Goal: Task Accomplishment & Management: Use online tool/utility

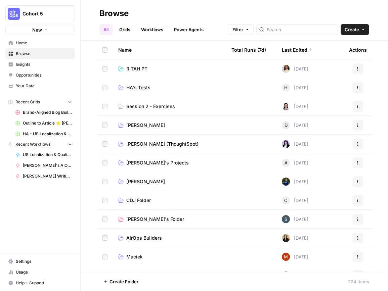
click at [28, 45] on span "Home" at bounding box center [44, 43] width 56 height 6
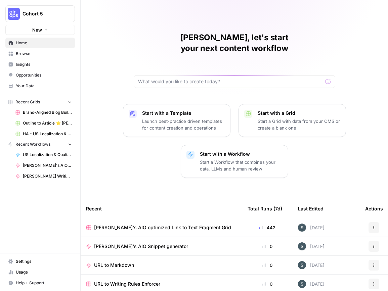
scroll to position [59, 0]
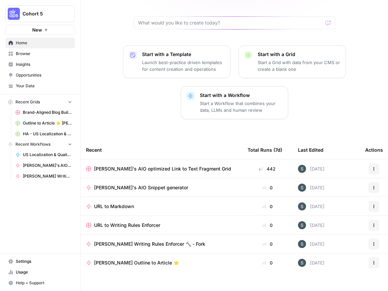
click at [271, 141] on div "Total Runs (7d)" at bounding box center [265, 150] width 35 height 18
click at [39, 54] on span "Browse" at bounding box center [44, 54] width 56 height 6
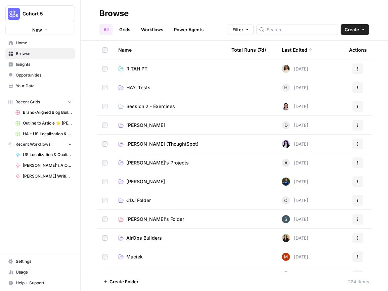
click at [40, 68] on link "Insights" at bounding box center [40, 64] width 70 height 11
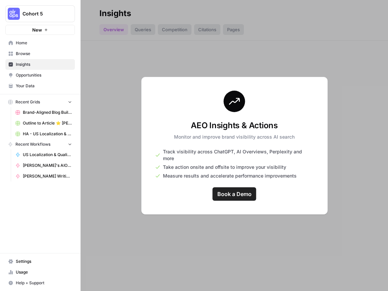
click at [33, 82] on link "Your Data" at bounding box center [40, 86] width 70 height 11
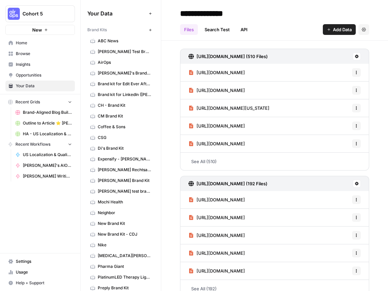
click at [37, 43] on span "Home" at bounding box center [44, 43] width 56 height 6
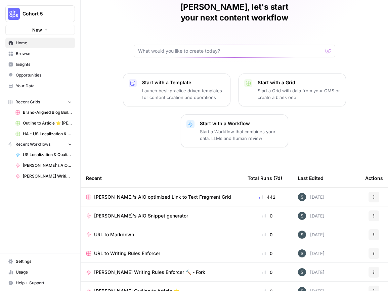
scroll to position [59, 0]
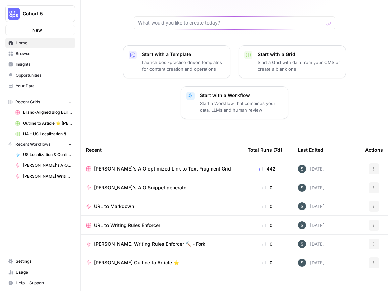
click at [33, 55] on span "Browse" at bounding box center [44, 54] width 56 height 6
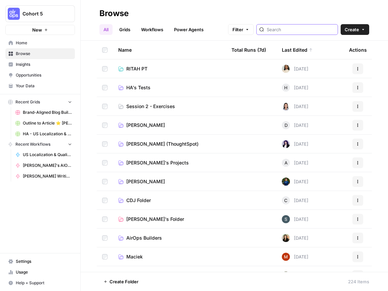
click at [296, 33] on input "search" at bounding box center [301, 29] width 68 height 7
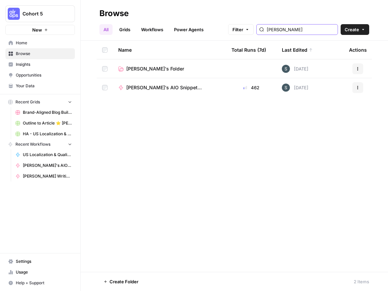
type input "paula"
click at [110, 68] on td at bounding box center [105, 68] width 16 height 18
click at [357, 67] on icon "button" at bounding box center [358, 69] width 4 height 4
click at [109, 66] on td at bounding box center [105, 68] width 16 height 18
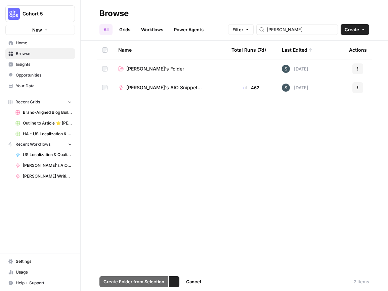
click at [150, 69] on span "Paula's Folder" at bounding box center [155, 68] width 58 height 7
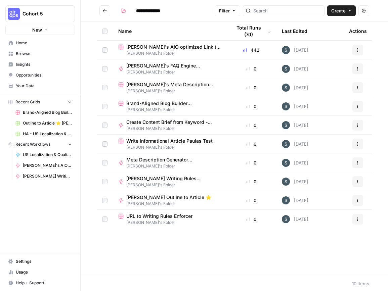
click at [105, 34] on div at bounding box center [104, 31] width 5 height 18
click at [368, 9] on button "Actions" at bounding box center [363, 10] width 11 height 11
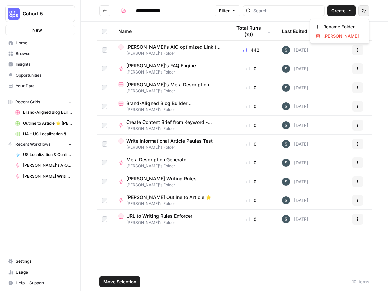
click at [230, 11] on span "Filter" at bounding box center [224, 10] width 11 height 7
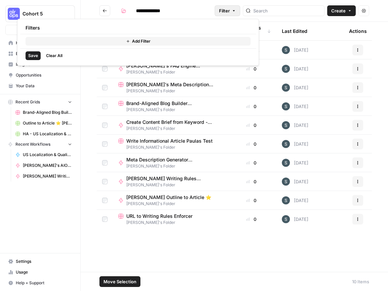
click at [212, 10] on h2 "**********" at bounding box center [155, 10] width 113 height 11
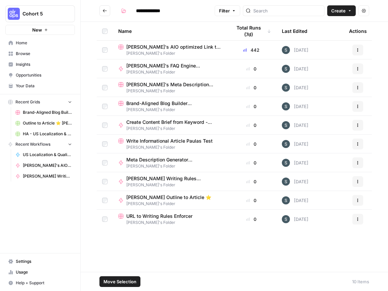
click at [121, 279] on span "Move Selection" at bounding box center [119, 281] width 33 height 7
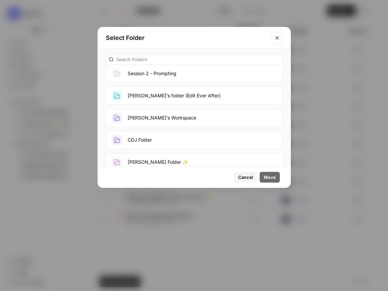
scroll to position [603, 0]
click at [248, 180] on span "Cancel" at bounding box center [245, 177] width 15 height 7
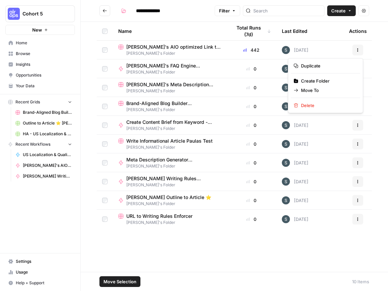
click at [356, 50] on icon "button" at bounding box center [358, 50] width 4 height 4
click at [332, 28] on th "Last Edited" at bounding box center [309, 31] width 67 height 18
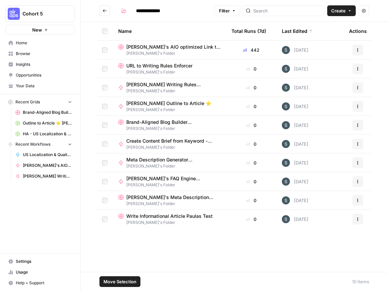
click at [366, 7] on button "Actions" at bounding box center [363, 10] width 11 height 11
click at [178, 20] on header "**********" at bounding box center [234, 11] width 307 height 22
click at [362, 53] on button "Actions" at bounding box center [357, 50] width 11 height 11
click at [158, 49] on span "Paula's AIO optimized Link to Text Fragment Grid" at bounding box center [173, 47] width 94 height 7
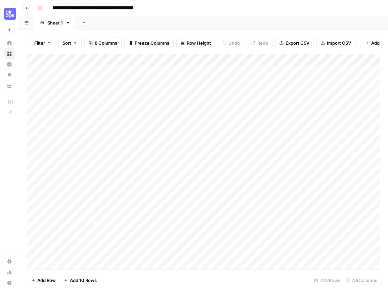
click at [244, 6] on div "**********" at bounding box center [208, 8] width 347 height 11
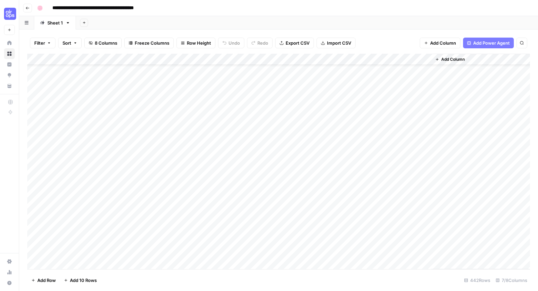
scroll to position [35, 0]
click at [27, 22] on icon "button" at bounding box center [27, 23] width 4 height 4
click at [55, 24] on div "Sheet 1" at bounding box center [54, 22] width 15 height 7
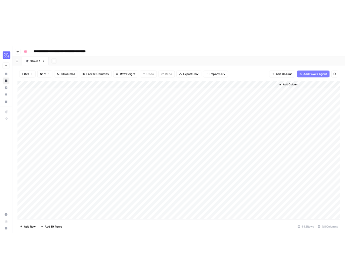
scroll to position [0, 0]
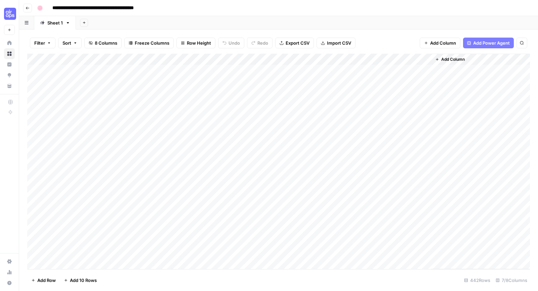
click at [236, 60] on div "Add Column" at bounding box center [278, 162] width 502 height 216
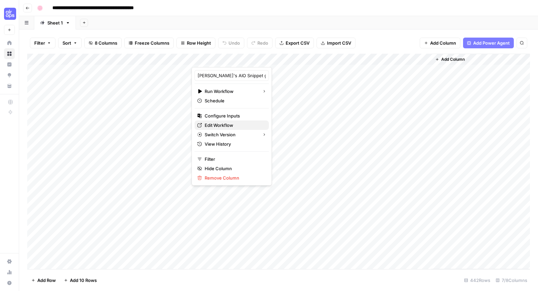
click at [216, 122] on span "Edit Workflow" at bounding box center [234, 125] width 59 height 7
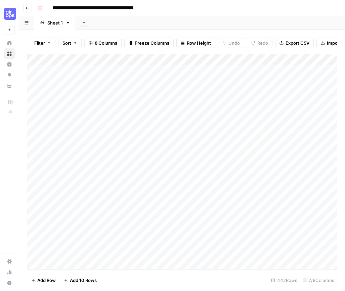
click at [317, 7] on div "**********" at bounding box center [187, 8] width 304 height 11
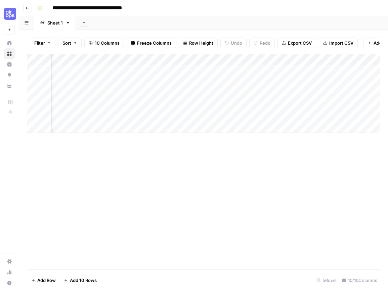
scroll to position [0, 386]
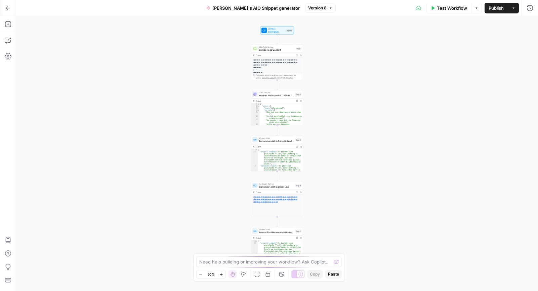
click at [516, 9] on button "Actions" at bounding box center [513, 8] width 11 height 11
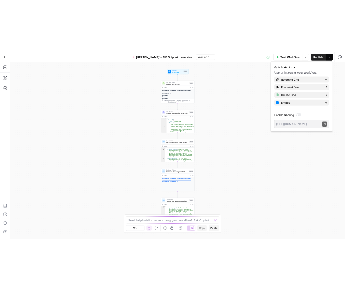
scroll to position [0, 82]
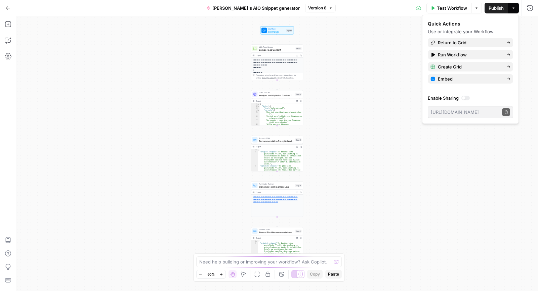
click at [468, 99] on div at bounding box center [465, 98] width 8 height 5
click at [498, 98] on label "Enable Sharing" at bounding box center [470, 98] width 85 height 7
click at [506, 110] on icon "button" at bounding box center [506, 112] width 4 height 4
click at [478, 9] on button "Options" at bounding box center [476, 8] width 11 height 11
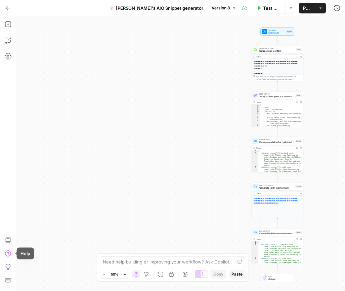
click at [9, 255] on icon "button" at bounding box center [8, 253] width 7 height 7
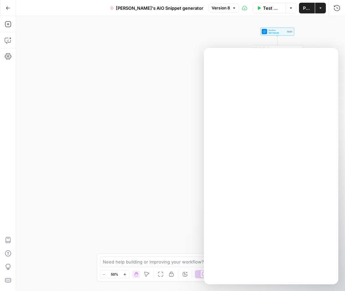
scroll to position [0, 0]
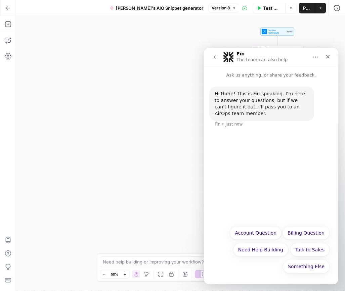
click at [11, 8] on button "Go Back" at bounding box center [8, 8] width 12 height 12
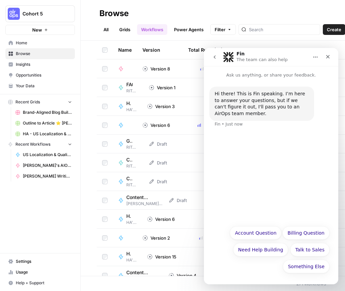
click at [32, 46] on link "Home" at bounding box center [40, 43] width 70 height 11
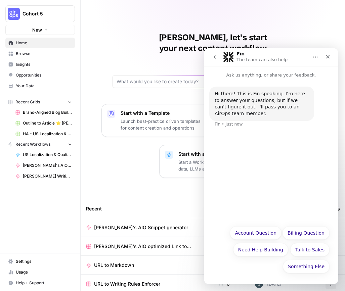
click at [33, 65] on span "Insights" at bounding box center [44, 64] width 56 height 6
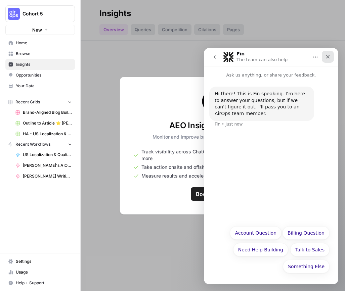
click at [329, 57] on icon "Close" at bounding box center [327, 56] width 5 height 5
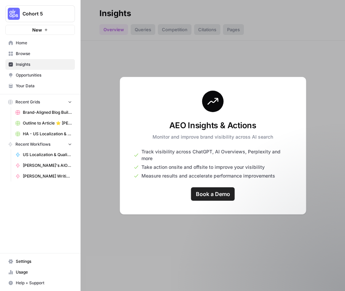
click at [34, 39] on link "Home" at bounding box center [40, 43] width 70 height 11
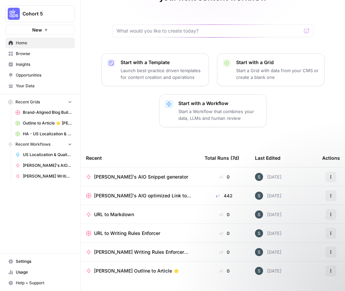
scroll to position [57, 0]
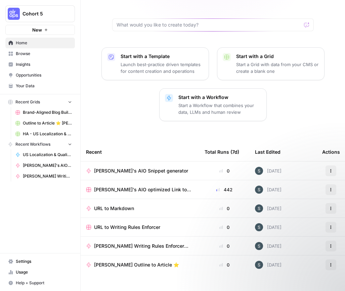
click at [331, 170] on icon "button" at bounding box center [330, 170] width 1 height 1
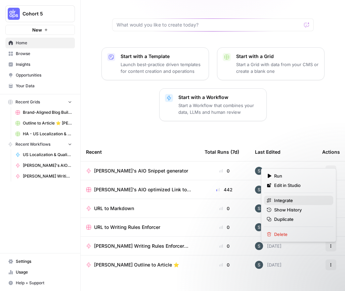
click at [275, 197] on span "Integrate" at bounding box center [301, 200] width 54 height 7
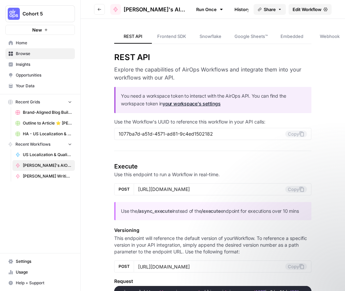
click at [269, 39] on link "Google Sheets™" at bounding box center [251, 37] width 44 height 14
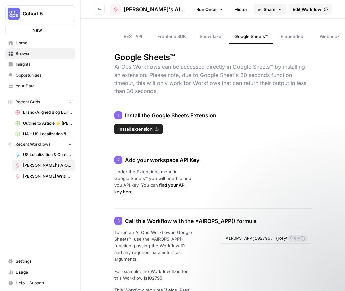
click at [305, 9] on span "Edit Workflow" at bounding box center [307, 9] width 29 height 7
click at [270, 11] on span "Share" at bounding box center [270, 9] width 12 height 7
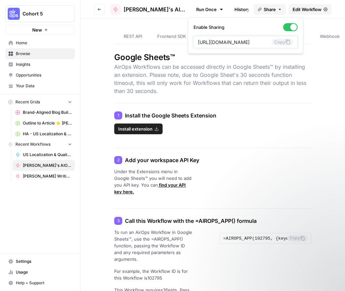
click at [286, 42] on icon at bounding box center [288, 42] width 4 height 5
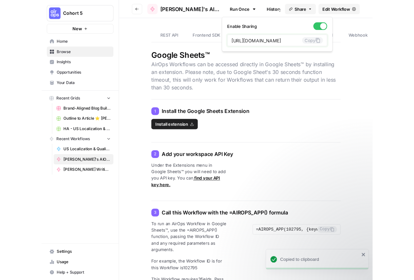
scroll to position [87, 0]
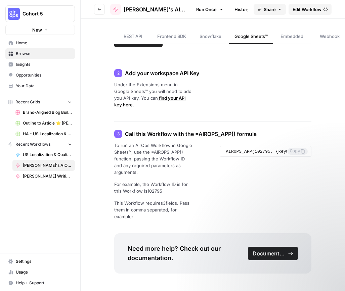
click at [34, 262] on span "Settings" at bounding box center [44, 262] width 56 height 6
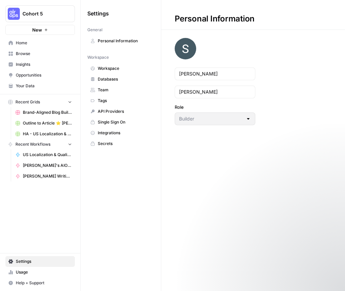
click at [135, 65] on span "Workspace" at bounding box center [124, 68] width 53 height 6
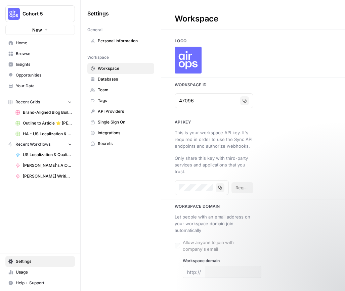
click at [113, 80] on span "Databases" at bounding box center [124, 79] width 53 height 6
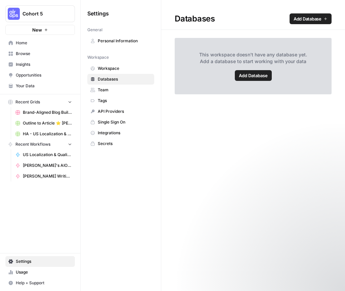
click at [118, 136] on link "Integrations" at bounding box center [120, 133] width 67 height 11
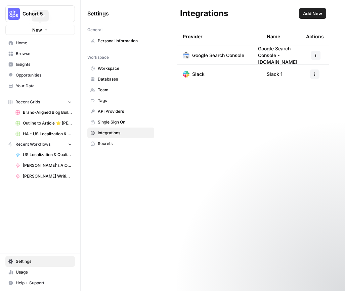
click at [25, 43] on span "Home" at bounding box center [44, 43] width 56 height 6
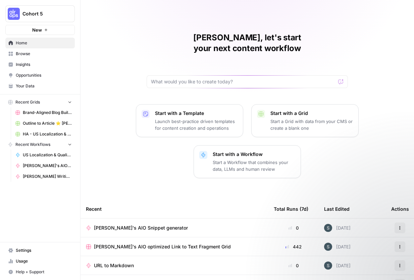
scroll to position [70, 0]
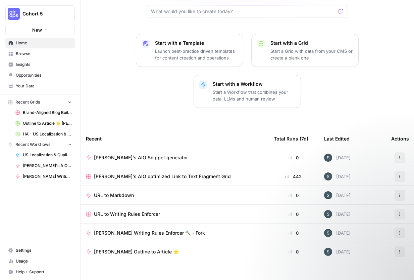
click at [404, 152] on button "Actions" at bounding box center [400, 157] width 11 height 11
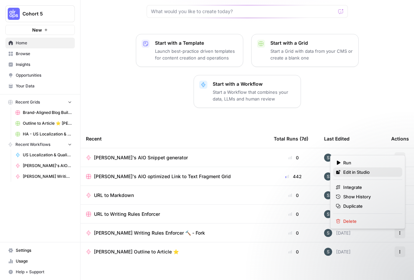
click at [383, 172] on span "Edit in Studio" at bounding box center [371, 172] width 54 height 7
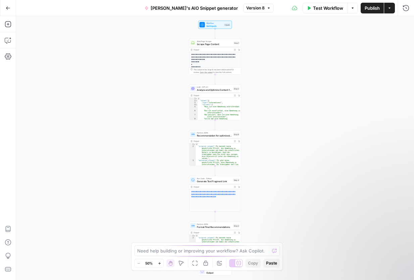
click at [393, 11] on button "Actions" at bounding box center [390, 8] width 11 height 11
click at [348, 8] on button "Options" at bounding box center [353, 8] width 11 height 11
click at [394, 7] on button "Actions" at bounding box center [390, 8] width 11 height 11
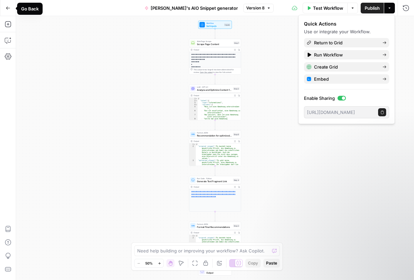
click at [7, 7] on icon "button" at bounding box center [8, 8] width 5 height 5
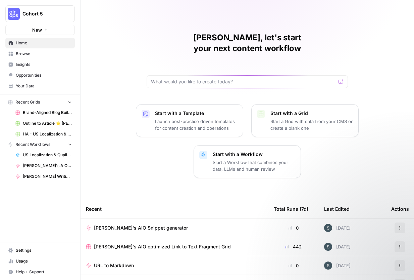
click at [126, 51] on div "Paula, let's start your next content workflow Start with a Template Launch best…" at bounding box center [248, 180] width 334 height 361
click at [118, 243] on span "Paula's AIO optimized Link to Text Fragment Grid" at bounding box center [162, 246] width 137 height 7
click at [121, 224] on span "[PERSON_NAME]'s AIO Snippet generator" at bounding box center [141, 227] width 94 height 7
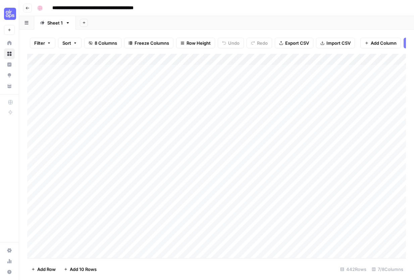
click at [236, 59] on div "Add Column" at bounding box center [216, 156] width 379 height 204
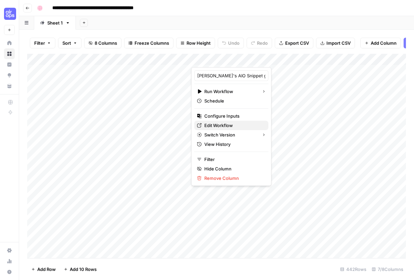
click at [239, 127] on span "Edit Workflow" at bounding box center [234, 125] width 59 height 7
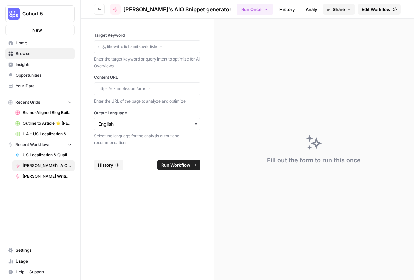
click at [97, 9] on icon "button" at bounding box center [99, 9] width 4 height 4
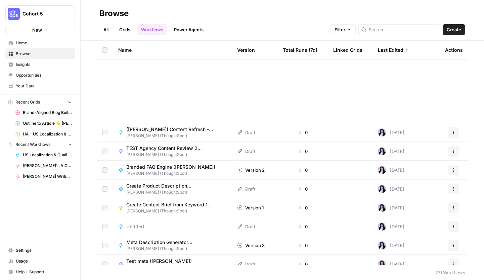
scroll to position [1321, 0]
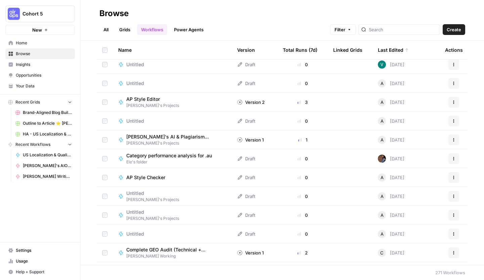
click at [24, 43] on span "Home" at bounding box center [44, 43] width 56 height 6
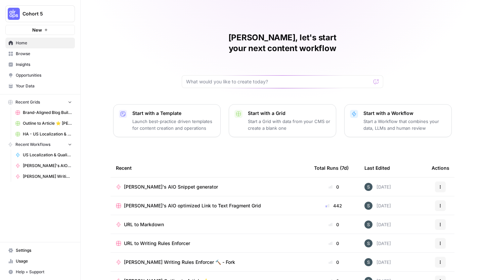
click at [156, 202] on span "Paula's AIO optimized Link to Text Fragment Grid" at bounding box center [192, 205] width 137 height 7
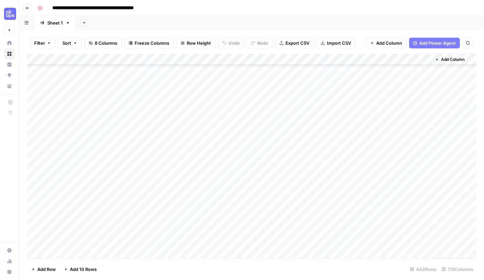
scroll to position [4865, 0]
click at [72, 252] on div "Add Column" at bounding box center [251, 156] width 449 height 204
drag, startPoint x: 83, startPoint y: 246, endPoint x: 71, endPoint y: 257, distance: 16.0
click at [81, 249] on body "**********" at bounding box center [242, 140] width 484 height 280
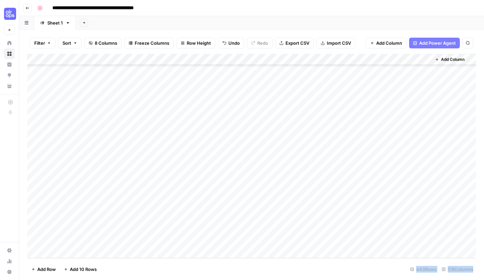
click at [69, 255] on div "Add Column" at bounding box center [251, 156] width 449 height 204
drag, startPoint x: 74, startPoint y: 57, endPoint x: 136, endPoint y: 59, distance: 62.5
click at [136, 59] on div "Add Column" at bounding box center [251, 156] width 449 height 204
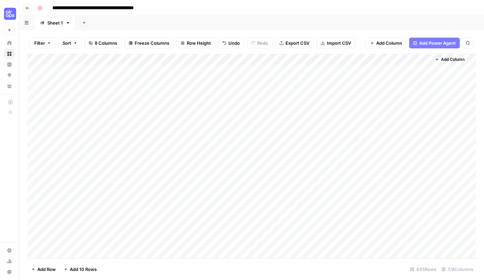
click at [71, 59] on div "Add Column" at bounding box center [251, 156] width 449 height 204
click at [133, 136] on div "Add Column" at bounding box center [251, 156] width 449 height 204
click at [73, 72] on div "Add Column" at bounding box center [251, 156] width 449 height 204
click at [73, 59] on div "Add Column" at bounding box center [251, 156] width 449 height 204
click at [42, 65] on div "Add Column" at bounding box center [251, 156] width 449 height 204
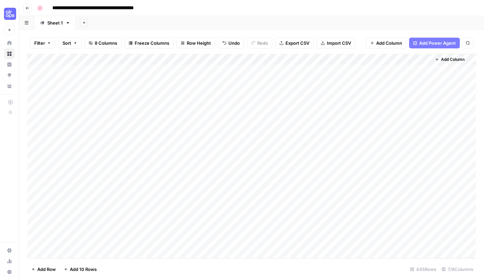
click at [70, 71] on div "Add Column" at bounding box center [251, 156] width 449 height 204
click at [35, 71] on div "Add Column" at bounding box center [251, 156] width 449 height 204
click at [37, 60] on div "Add Column" at bounding box center [251, 156] width 449 height 204
click at [57, 269] on span "Delete 445 Rows" at bounding box center [49, 269] width 36 height 7
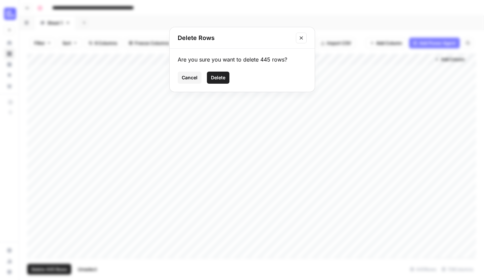
click at [223, 81] on span "Delete" at bounding box center [218, 77] width 14 height 7
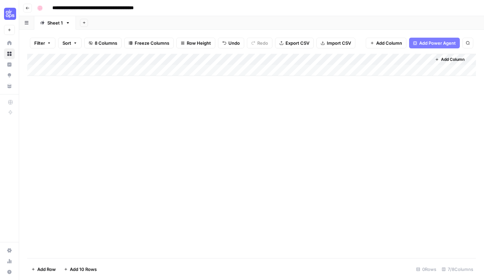
click at [325, 45] on button "Import CSV" at bounding box center [335, 43] width 39 height 11
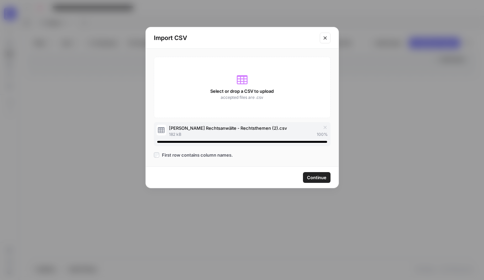
click at [320, 181] on button "Continue" at bounding box center [317, 177] width 28 height 11
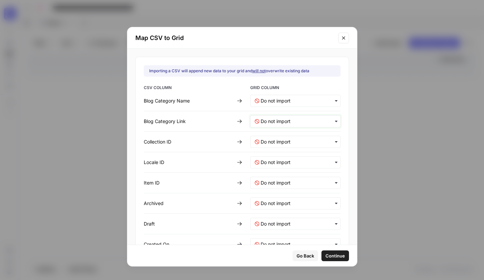
click at [289, 120] on Link-mapping "text" at bounding box center [299, 121] width 76 height 7
click at [285, 139] on div "Content URL" at bounding box center [289, 139] width 79 height 12
drag, startPoint x: 331, startPoint y: 37, endPoint x: 324, endPoint y: 28, distance: 11.8
click at [341, 37] on icon "Close modal" at bounding box center [343, 37] width 5 height 5
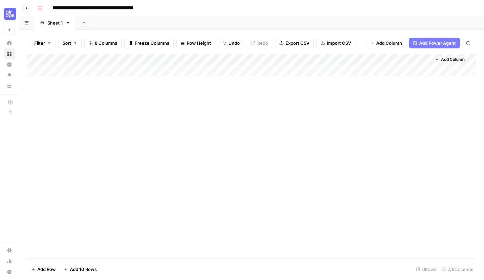
click at [84, 71] on div "Add Column" at bounding box center [251, 65] width 449 height 22
paste textarea "**********"
type textarea "**********"
click at [30, 103] on div "Add Column" at bounding box center [251, 156] width 449 height 204
drag, startPoint x: 96, startPoint y: 99, endPoint x: 88, endPoint y: 86, distance: 15.8
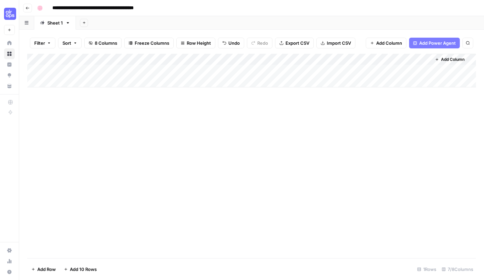
click at [96, 98] on div "Add Column" at bounding box center [251, 156] width 449 height 204
click at [76, 66] on div "Add Column" at bounding box center [251, 71] width 449 height 34
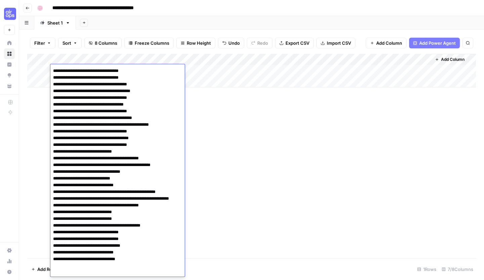
scroll to position [1, 0]
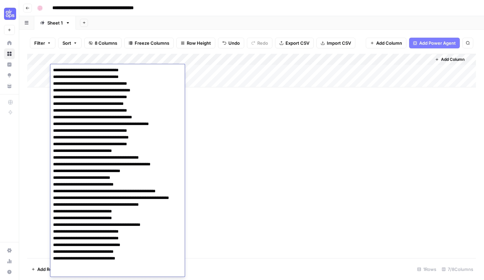
click at [132, 79] on textarea at bounding box center [117, 170] width 134 height 211
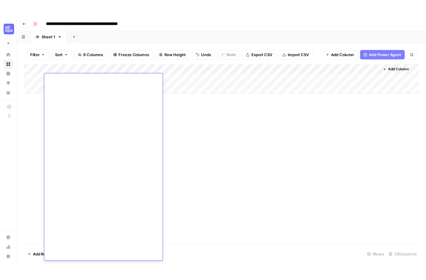
scroll to position [0, 0]
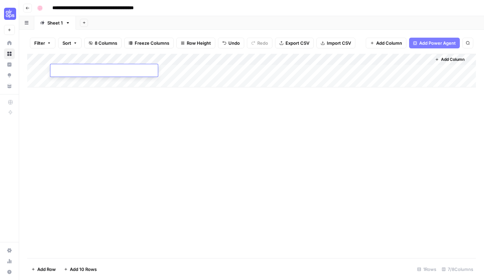
click at [304, 44] on span "Export CSV" at bounding box center [297, 43] width 24 height 7
click at [350, 44] on span "Import CSV" at bounding box center [339, 43] width 24 height 7
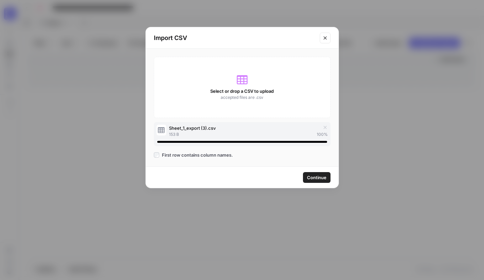
click at [319, 177] on span "Continue" at bounding box center [316, 177] width 19 height 7
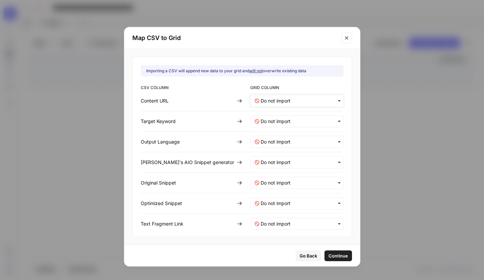
click at [285, 97] on URL-mapping "text" at bounding box center [300, 100] width 79 height 7
click at [278, 118] on span "Content URL" at bounding box center [272, 119] width 24 height 6
click at [278, 122] on Keyword-mapping "text" at bounding box center [300, 121] width 79 height 7
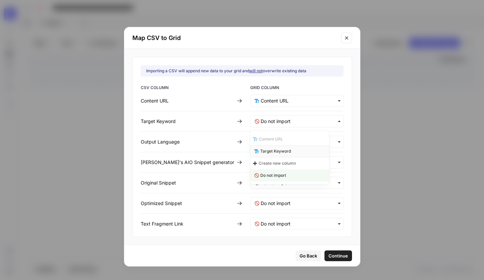
click at [279, 151] on span "Target Keyword" at bounding box center [275, 151] width 31 height 6
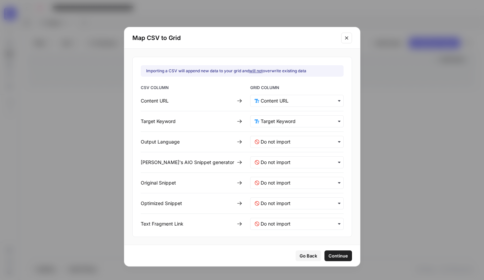
click at [328, 258] on span "Continue" at bounding box center [337, 255] width 19 height 7
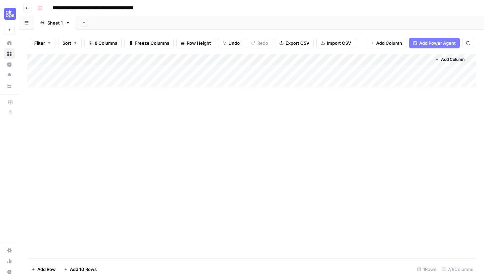
click at [317, 258] on footer "Add Row Add 10 Rows 1 Rows 7/8 Columns" at bounding box center [251, 269] width 449 height 22
click at [103, 43] on span "8 Columns" at bounding box center [106, 43] width 23 height 7
click at [226, 176] on div "Add Column" at bounding box center [251, 156] width 449 height 204
click at [91, 74] on div "Add Column" at bounding box center [251, 76] width 449 height 45
click at [83, 83] on div "Add Column" at bounding box center [251, 76] width 449 height 45
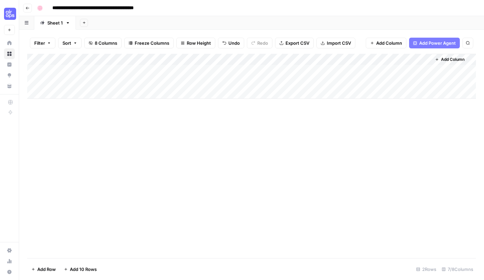
click at [74, 70] on div "Add Column" at bounding box center [251, 76] width 449 height 45
click at [321, 39] on button "Import CSV" at bounding box center [335, 43] width 39 height 11
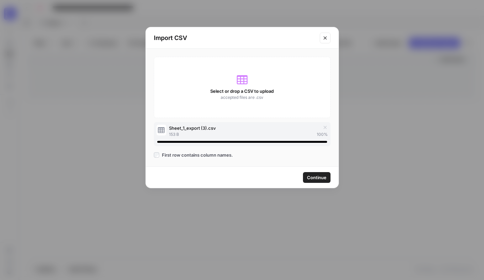
click at [318, 177] on span "Continue" at bounding box center [316, 177] width 19 height 7
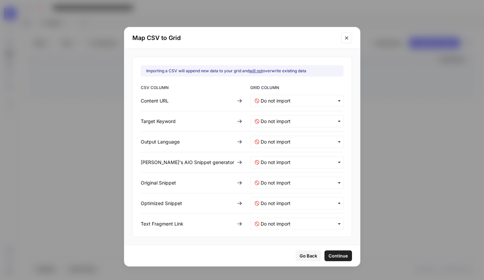
click at [286, 93] on div "CSV COLUMN GRID COLUMN Content URL Target Keyword Output Language Paula's AIO S…" at bounding box center [242, 157] width 203 height 145
click at [284, 98] on URL-mapping "text" at bounding box center [300, 100] width 79 height 7
click at [282, 119] on span "Content URL" at bounding box center [272, 119] width 24 height 6
click at [282, 119] on Keyword-mapping "text" at bounding box center [300, 121] width 79 height 7
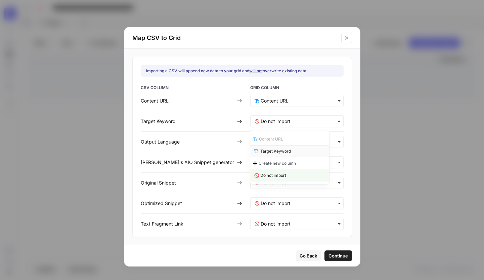
click at [274, 151] on span "Target Keyword" at bounding box center [275, 151] width 31 height 6
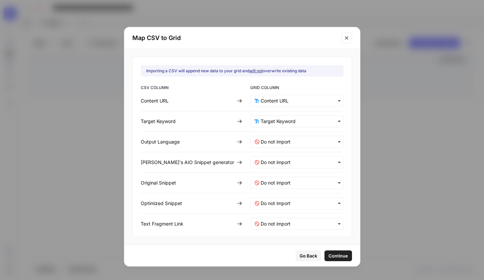
click at [328, 255] on span "Continue" at bounding box center [337, 255] width 19 height 7
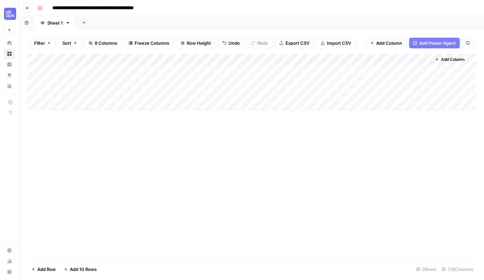
click at [79, 89] on div "Add Column" at bounding box center [251, 82] width 449 height 56
click at [77, 84] on div "Add Column" at bounding box center [251, 82] width 449 height 56
click at [92, 135] on div "Add Column" at bounding box center [251, 156] width 449 height 204
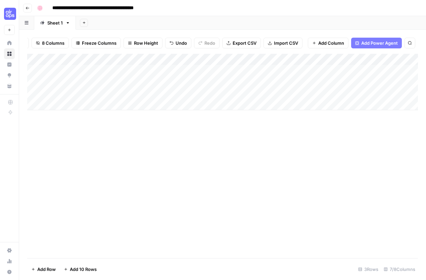
click at [33, 69] on div "Add Column" at bounding box center [222, 82] width 391 height 56
click at [35, 92] on div "Add Column" at bounding box center [222, 82] width 391 height 56
drag, startPoint x: 32, startPoint y: 69, endPoint x: 30, endPoint y: 83, distance: 13.6
click at [33, 70] on div "Add Column" at bounding box center [222, 82] width 391 height 56
click at [30, 83] on div "Add Column" at bounding box center [222, 82] width 391 height 56
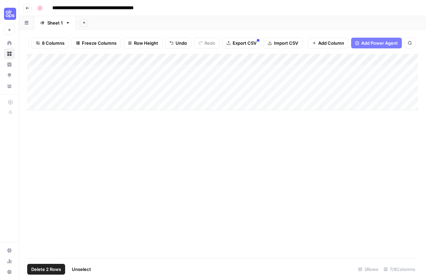
click at [35, 92] on div "Add Column" at bounding box center [222, 82] width 391 height 56
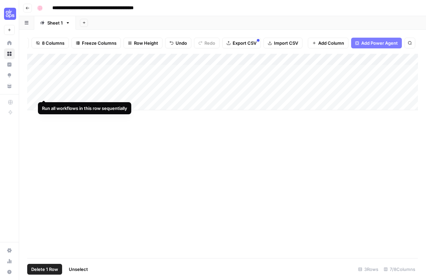
click at [32, 82] on div "Add Column" at bounding box center [222, 82] width 391 height 56
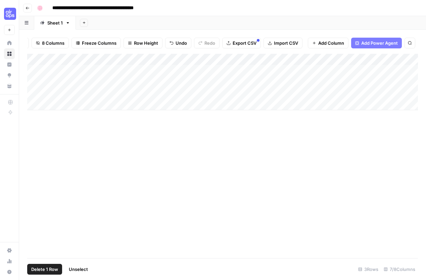
click at [35, 83] on div "Add Column" at bounding box center [222, 82] width 391 height 56
click at [27, 91] on div "Add Column" at bounding box center [222, 82] width 391 height 56
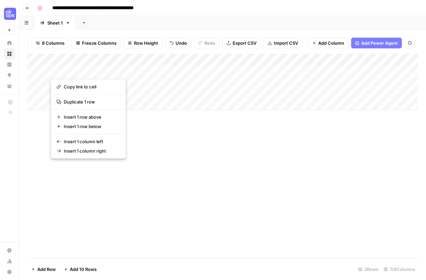
click at [53, 98] on body "**********" at bounding box center [213, 140] width 426 height 280
click at [66, 173] on div "Add Column" at bounding box center [222, 156] width 391 height 204
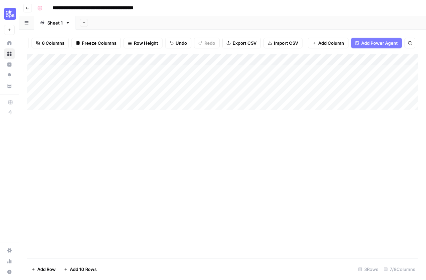
click at [66, 105] on div "Add Column" at bounding box center [222, 82] width 391 height 56
click at [68, 117] on div "Add Column" at bounding box center [222, 88] width 391 height 68
click at [68, 120] on div "Add Column" at bounding box center [222, 93] width 391 height 79
click at [68, 128] on div "Add Column" at bounding box center [222, 93] width 391 height 79
click at [69, 138] on div "Add Column" at bounding box center [222, 99] width 391 height 91
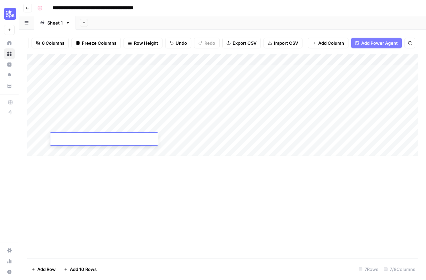
click at [70, 151] on div "Add Column" at bounding box center [222, 105] width 391 height 102
click at [70, 152] on body "**********" at bounding box center [213, 140] width 426 height 280
click at [70, 163] on div "Add Column" at bounding box center [222, 111] width 391 height 114
click at [65, 175] on div "Add Column" at bounding box center [222, 116] width 391 height 125
click at [71, 188] on div "Add Column" at bounding box center [222, 122] width 391 height 136
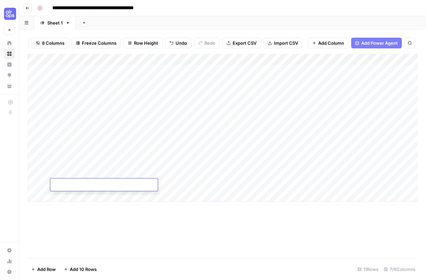
click at [70, 197] on div "Add Column" at bounding box center [222, 128] width 391 height 148
click at [72, 71] on div "Add Column" at bounding box center [222, 133] width 391 height 159
click at [61, 85] on div "Add Column" at bounding box center [222, 133] width 391 height 159
click at [76, 92] on div "Add Column" at bounding box center [222, 133] width 391 height 159
click at [72, 72] on div "Add Column" at bounding box center [222, 133] width 391 height 159
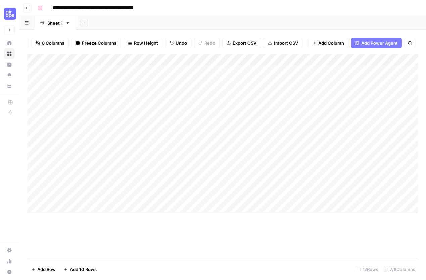
click at [86, 72] on div "Add Column" at bounding box center [222, 133] width 391 height 159
click at [86, 72] on textarea at bounding box center [103, 70] width 107 height 9
type textarea "**********"
click at [75, 85] on div "Add Column" at bounding box center [222, 133] width 391 height 159
click at [119, 71] on div "Add Column" at bounding box center [222, 133] width 391 height 159
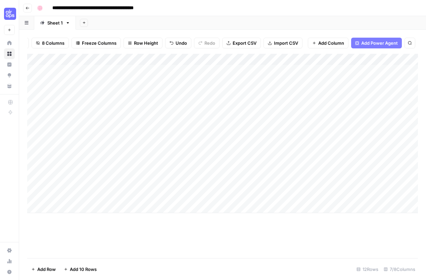
click at [119, 71] on div "Add Column" at bounding box center [222, 133] width 391 height 159
type textarea "**********"
click at [57, 80] on div "Add Column" at bounding box center [222, 133] width 391 height 159
click at [284, 45] on span "Import CSV" at bounding box center [286, 43] width 24 height 7
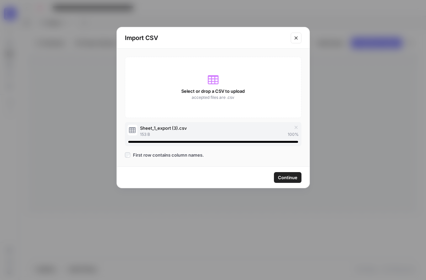
click at [287, 177] on span "Continue" at bounding box center [287, 177] width 19 height 7
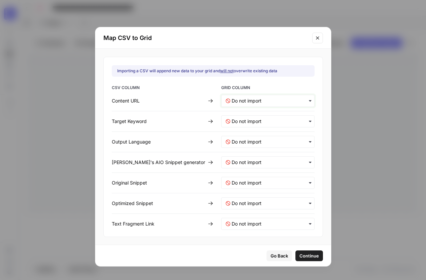
drag, startPoint x: 267, startPoint y: 99, endPoint x: 282, endPoint y: 99, distance: 14.8
click at [282, 87] on div "CSV COLUMN GRID COLUMN Content URL Target Keyword Output Language Paula's AIO S…" at bounding box center [213, 157] width 203 height 145
click at [271, 254] on span "Go Back" at bounding box center [279, 255] width 17 height 7
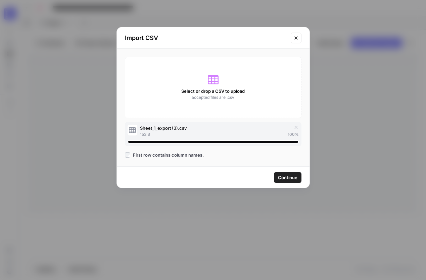
click at [292, 37] on button "Close modal" at bounding box center [296, 38] width 11 height 11
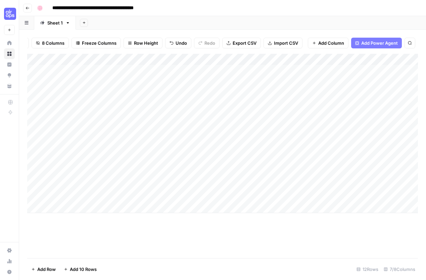
click at [175, 71] on div "Add Column" at bounding box center [222, 133] width 391 height 159
click at [176, 69] on div "Add Column" at bounding box center [222, 133] width 391 height 159
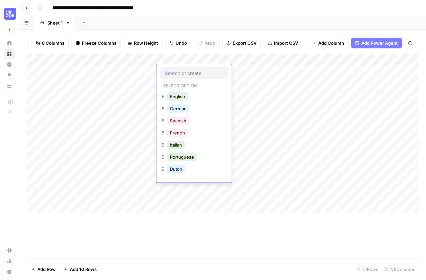
click at [176, 69] on div at bounding box center [194, 73] width 67 height 12
click at [181, 109] on button "German" at bounding box center [178, 108] width 22 height 8
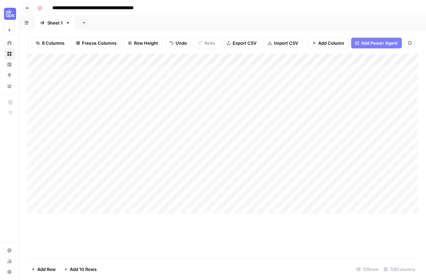
click at [208, 71] on div "Add Column" at bounding box center [222, 133] width 391 height 159
click at [126, 86] on div "Add Column" at bounding box center [222, 133] width 391 height 159
click at [57, 207] on div "Add Column" at bounding box center [222, 133] width 391 height 159
click at [60, 220] on div "Add Column" at bounding box center [222, 139] width 391 height 171
click at [62, 232] on div "Add Column" at bounding box center [222, 145] width 391 height 182
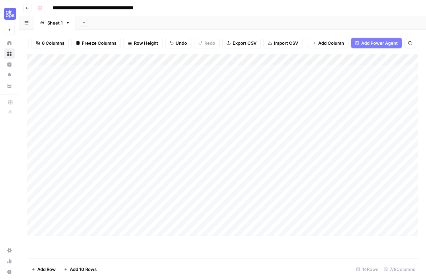
scroll to position [0, 0]
click at [83, 271] on span "Add 10 Rows" at bounding box center [83, 269] width 27 height 7
click at [122, 79] on div "Add Column" at bounding box center [222, 156] width 391 height 204
click at [138, 233] on div "Add Column" at bounding box center [222, 156] width 391 height 204
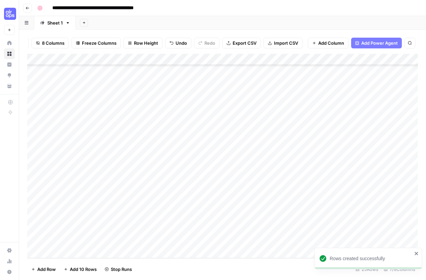
scroll to position [0, 0]
click at [124, 82] on div "Add Column" at bounding box center [222, 156] width 391 height 204
drag, startPoint x: 94, startPoint y: 112, endPoint x: 96, endPoint y: 107, distance: 5.3
click at [94, 112] on div "Add Column" at bounding box center [222, 156] width 391 height 204
click at [112, 79] on div "Add Column" at bounding box center [222, 156] width 391 height 204
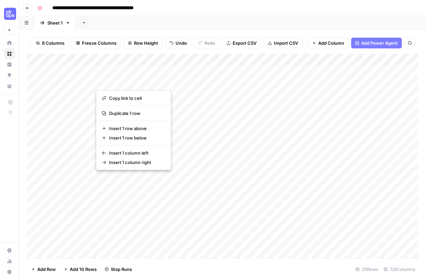
click at [69, 106] on div "Add Column" at bounding box center [222, 156] width 391 height 204
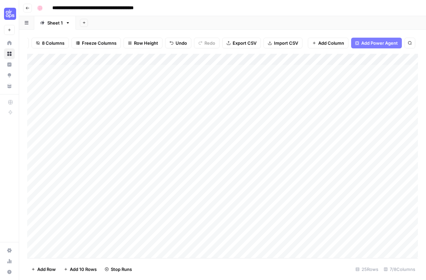
click at [111, 86] on div "Add Column" at bounding box center [222, 156] width 391 height 204
click at [139, 192] on div "Add Column" at bounding box center [222, 156] width 391 height 204
click at [137, 149] on div "Add Column" at bounding box center [222, 156] width 391 height 204
click at [80, 82] on div "Add Column" at bounding box center [222, 156] width 391 height 204
click at [129, 85] on div "Add Column" at bounding box center [222, 156] width 391 height 204
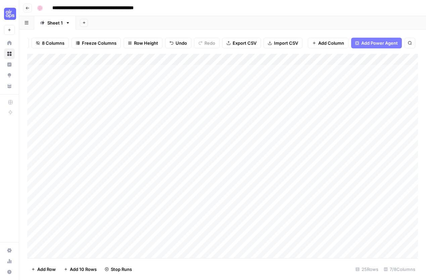
click at [63, 83] on div "Add Column" at bounding box center [222, 156] width 391 height 204
click at [64, 80] on div "Add Column" at bounding box center [222, 156] width 391 height 204
click at [64, 80] on textarea at bounding box center [103, 82] width 107 height 9
type textarea "**********"
click at [62, 93] on div "Add Column" at bounding box center [222, 156] width 391 height 204
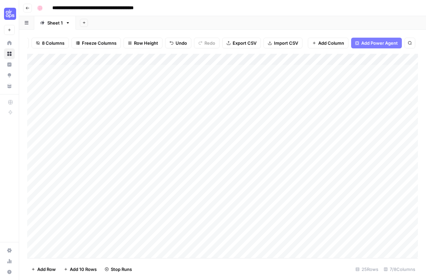
click at [131, 83] on div "Add Column" at bounding box center [222, 156] width 391 height 204
type textarea "**********"
click at [130, 93] on div "Add Column" at bounding box center [222, 156] width 391 height 204
click at [280, 42] on span "Import CSV" at bounding box center [286, 43] width 24 height 7
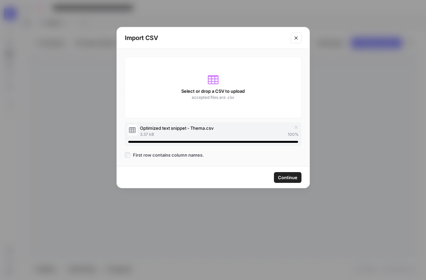
click at [282, 174] on span "Continue" at bounding box center [287, 177] width 19 height 7
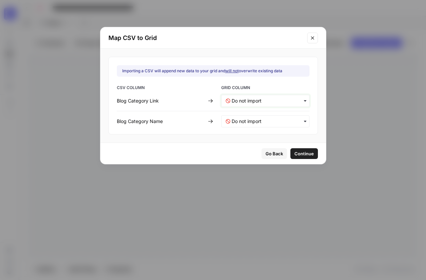
click at [270, 100] on Link-mapping "text" at bounding box center [269, 100] width 74 height 7
click at [263, 117] on div "Content URL" at bounding box center [260, 119] width 79 height 12
click at [262, 125] on div "button" at bounding box center [265, 121] width 88 height 12
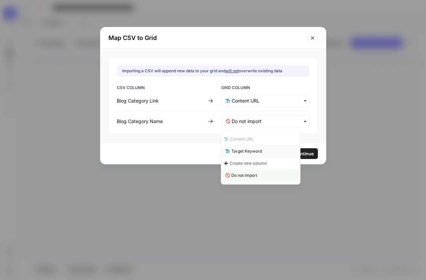
click at [253, 153] on span "Target Keyword" at bounding box center [246, 151] width 31 height 6
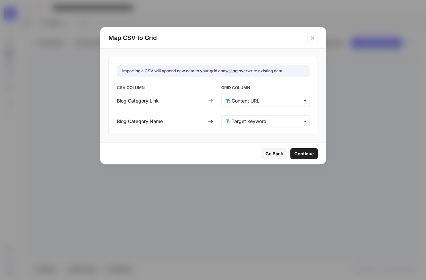
click at [295, 156] on span "Continue" at bounding box center [304, 153] width 19 height 7
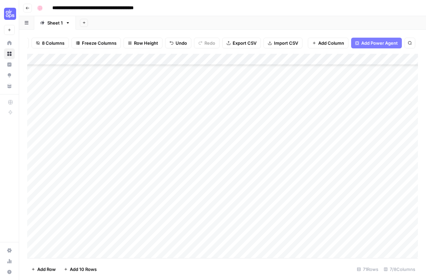
scroll to position [216, 0]
click at [33, 128] on div "Add Column" at bounding box center [222, 156] width 391 height 204
click at [36, 208] on div "Add Column" at bounding box center [222, 156] width 391 height 204
click at [34, 195] on div "Add Column" at bounding box center [222, 156] width 391 height 204
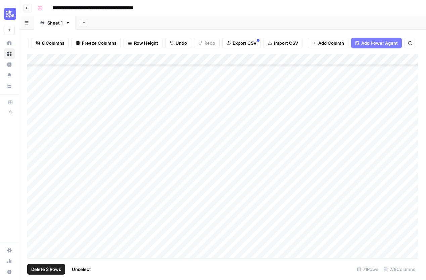
click at [34, 185] on div "Add Column" at bounding box center [222, 156] width 391 height 204
click at [33, 173] on div "Add Column" at bounding box center [222, 156] width 391 height 204
click at [35, 163] on div "Add Column" at bounding box center [222, 156] width 391 height 204
click at [34, 151] on div "Add Column" at bounding box center [222, 156] width 391 height 204
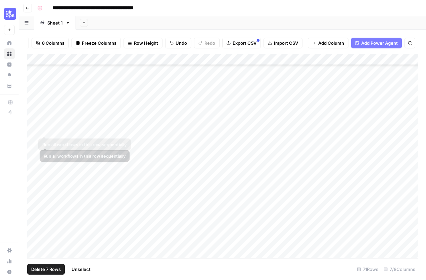
click at [34, 139] on div "Add Column" at bounding box center [222, 156] width 391 height 204
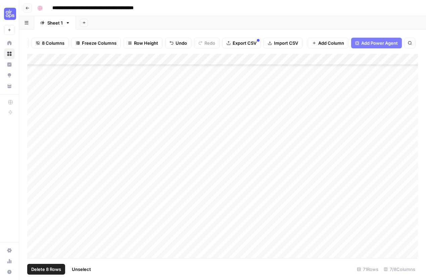
scroll to position [46, 0]
drag, startPoint x: 34, startPoint y: 204, endPoint x: 35, endPoint y: 200, distance: 4.4
click at [34, 204] on div "Add Column" at bounding box center [222, 156] width 391 height 204
drag, startPoint x: 33, startPoint y: 194, endPoint x: 33, endPoint y: 185, distance: 9.1
click at [33, 194] on div "Add Column" at bounding box center [222, 156] width 391 height 204
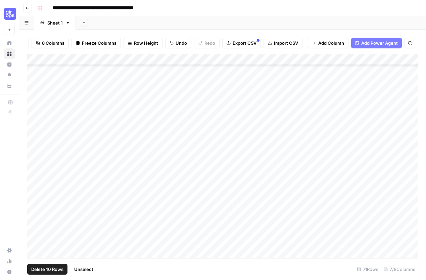
click at [34, 183] on div "Add Column" at bounding box center [222, 156] width 391 height 204
drag, startPoint x: 35, startPoint y: 170, endPoint x: 32, endPoint y: 139, distance: 30.4
click at [35, 169] on div "Add Column" at bounding box center [222, 156] width 391 height 204
drag, startPoint x: 35, startPoint y: 94, endPoint x: 31, endPoint y: 104, distance: 10.7
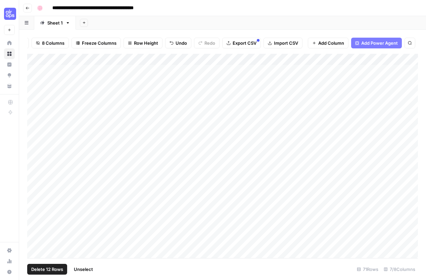
click at [35, 94] on div "Add Column" at bounding box center [222, 156] width 391 height 204
drag, startPoint x: 33, startPoint y: 104, endPoint x: 34, endPoint y: 110, distance: 5.9
click at [33, 104] on div "Add Column" at bounding box center [222, 156] width 391 height 204
click at [34, 115] on div "Add Column" at bounding box center [222, 156] width 391 height 204
drag, startPoint x: 32, startPoint y: 124, endPoint x: 33, endPoint y: 140, distance: 15.8
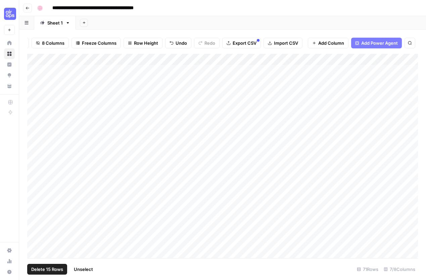
click at [33, 125] on div "Add Column" at bounding box center [222, 156] width 391 height 204
click at [33, 140] on div "Add Column" at bounding box center [222, 156] width 391 height 204
drag, startPoint x: 35, startPoint y: 150, endPoint x: 37, endPoint y: 138, distance: 12.6
click at [35, 148] on div "Add Column" at bounding box center [222, 156] width 391 height 204
drag, startPoint x: 34, startPoint y: 127, endPoint x: 36, endPoint y: 143, distance: 16.0
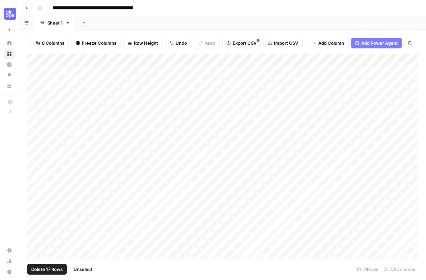
click at [34, 127] on div "Add Column" at bounding box center [222, 156] width 391 height 204
drag, startPoint x: 33, startPoint y: 161, endPoint x: 36, endPoint y: 172, distance: 12.0
click at [34, 161] on div "Add Column" at bounding box center [222, 156] width 391 height 204
drag, startPoint x: 34, startPoint y: 172, endPoint x: 35, endPoint y: 183, distance: 10.8
click at [35, 173] on div "Add Column" at bounding box center [222, 156] width 391 height 204
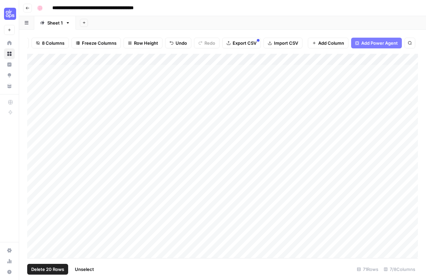
click at [35, 183] on div "Add Column" at bounding box center [222, 156] width 391 height 204
click at [35, 194] on div "Add Column" at bounding box center [222, 156] width 391 height 204
click at [34, 207] on div "Add Column" at bounding box center [222, 156] width 391 height 204
click at [47, 270] on span "Delete 23 Rows" at bounding box center [47, 269] width 33 height 7
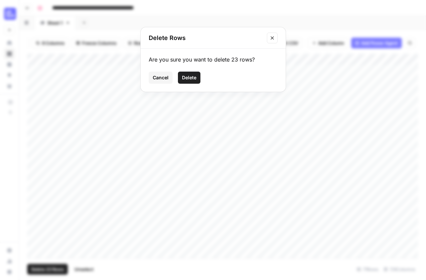
click at [189, 78] on span "Delete" at bounding box center [189, 77] width 14 height 7
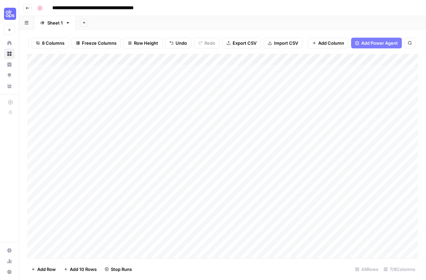
click at [179, 82] on div "Add Column" at bounding box center [222, 156] width 391 height 204
click at [185, 70] on div "Add Column" at bounding box center [222, 156] width 391 height 204
drag, startPoint x: 190, startPoint y: 75, endPoint x: 188, endPoint y: 110, distance: 35.0
click at [188, 110] on div "Add Column" at bounding box center [222, 156] width 391 height 204
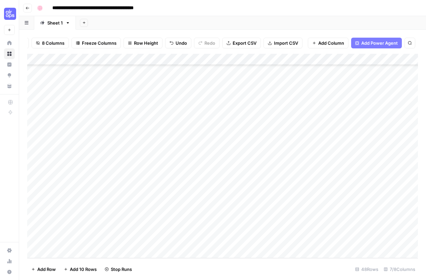
drag, startPoint x: 191, startPoint y: 108, endPoint x: 178, endPoint y: 240, distance: 132.3
click at [178, 240] on div "Add Column" at bounding box center [222, 156] width 391 height 204
click at [107, 84] on div "Add Column" at bounding box center [222, 156] width 391 height 204
drag, startPoint x: 125, startPoint y: 85, endPoint x: 91, endPoint y: 83, distance: 34.0
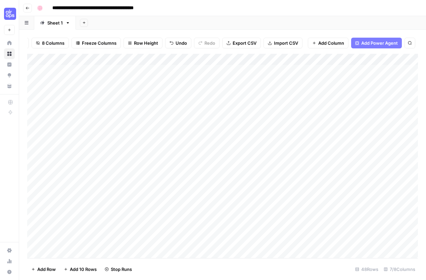
click at [125, 85] on div "Add Column" at bounding box center [222, 156] width 391 height 204
drag, startPoint x: 37, startPoint y: 81, endPoint x: 35, endPoint y: 84, distance: 3.6
click at [37, 81] on div "Add Column" at bounding box center [222, 156] width 391 height 204
click at [35, 91] on div "Add Column" at bounding box center [222, 156] width 391 height 204
click at [55, 267] on span "Delete 2 Rows" at bounding box center [46, 269] width 30 height 7
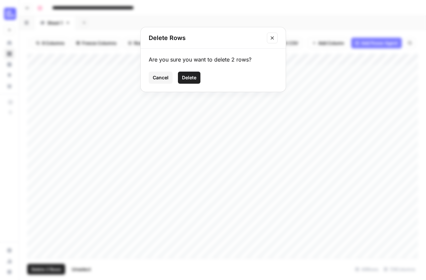
click at [196, 76] on span "Delete" at bounding box center [189, 77] width 14 height 7
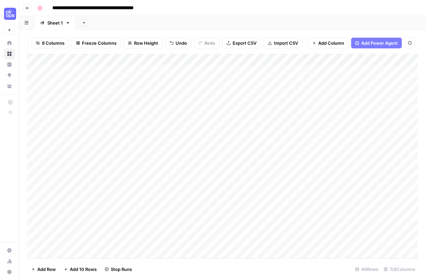
click at [105, 176] on div "Add Column" at bounding box center [222, 156] width 391 height 204
click at [236, 59] on div "Add Column" at bounding box center [222, 156] width 391 height 204
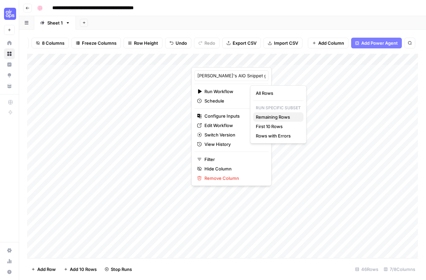
click at [290, 119] on span "Remaining Rows" at bounding box center [277, 117] width 42 height 7
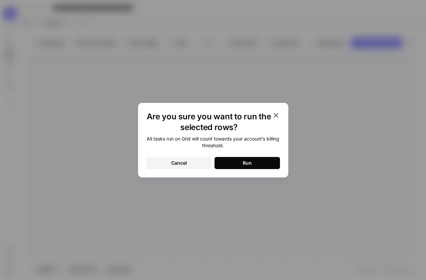
click at [263, 160] on button "Run" at bounding box center [247, 163] width 65 height 12
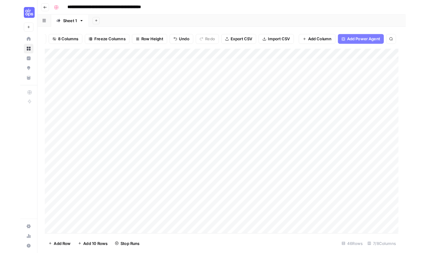
scroll to position [0, 52]
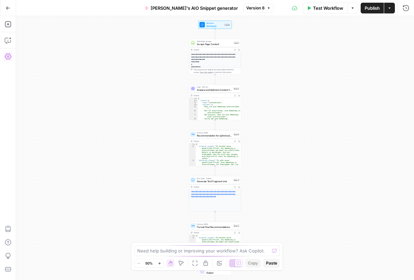
click at [6, 57] on icon "button" at bounding box center [8, 56] width 7 height 6
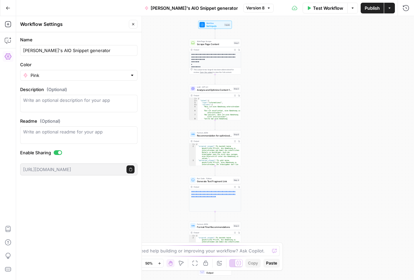
click at [55, 150] on div at bounding box center [58, 152] width 8 height 5
click at [8, 42] on icon "button" at bounding box center [8, 40] width 6 height 5
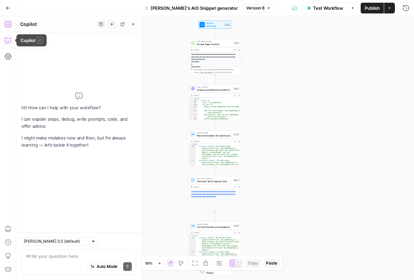
click at [8, 24] on icon "button" at bounding box center [8, 24] width 7 height 7
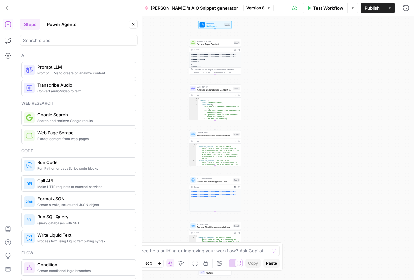
click at [131, 24] on icon "button" at bounding box center [133, 24] width 4 height 4
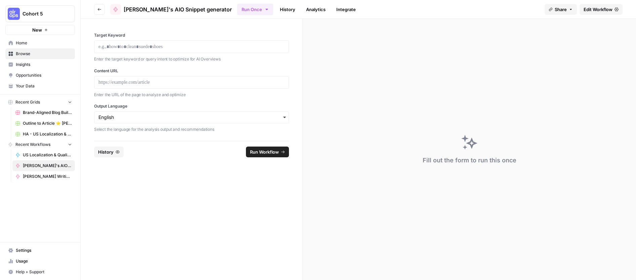
click at [302, 9] on link "Analytics" at bounding box center [316, 9] width 28 height 11
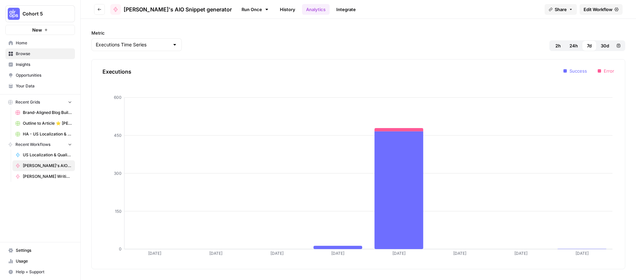
click at [332, 9] on link "Integrate" at bounding box center [346, 9] width 28 height 11
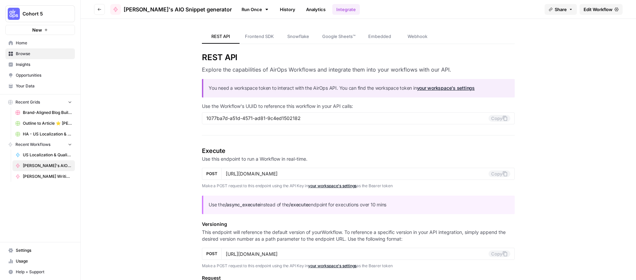
click at [594, 8] on span "Edit Workflow" at bounding box center [597, 9] width 29 height 7
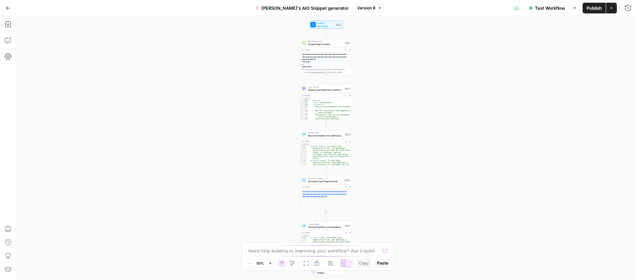
click at [361, 11] on button "Version 8" at bounding box center [369, 8] width 31 height 9
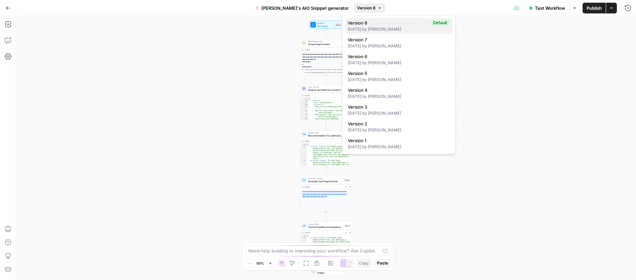
drag, startPoint x: 365, startPoint y: 32, endPoint x: 354, endPoint y: 32, distance: 11.1
click at [365, 32] on button "Version 8 Default [DATE] by [PERSON_NAME]" at bounding box center [398, 25] width 107 height 15
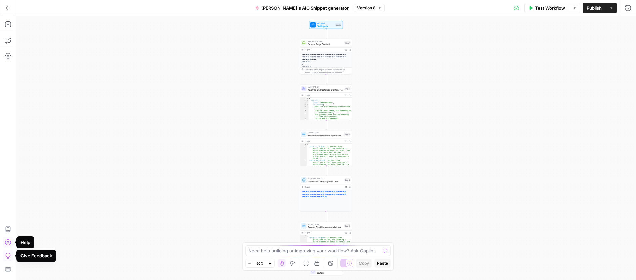
click at [10, 7] on icon "button" at bounding box center [8, 8] width 5 height 5
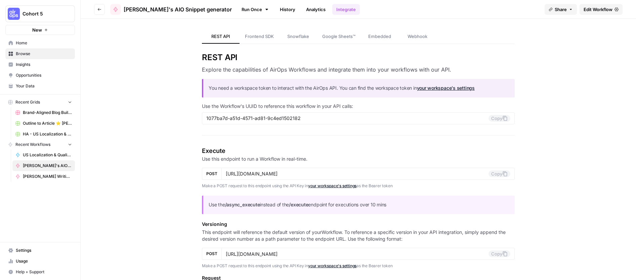
click at [34, 40] on span "Home" at bounding box center [44, 43] width 56 height 6
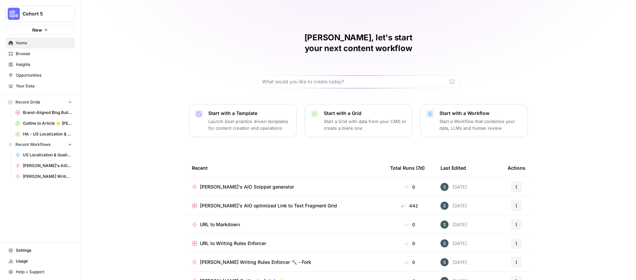
scroll to position [29, 0]
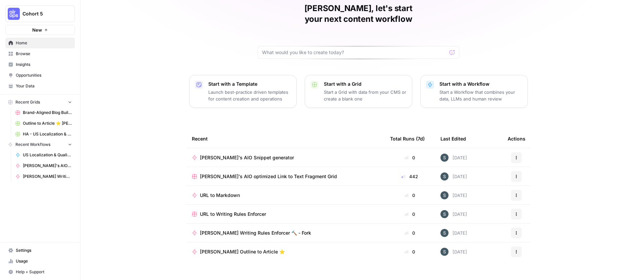
click at [216, 248] on span "Paulas's Outline to Article ⭐️" at bounding box center [242, 251] width 85 height 7
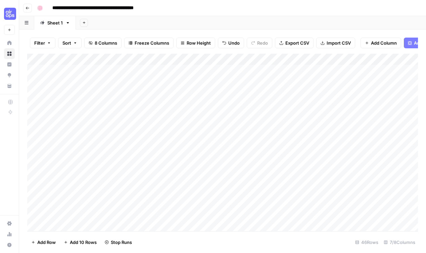
scroll to position [0, 52]
